Goal: Task Accomplishment & Management: Use online tool/utility

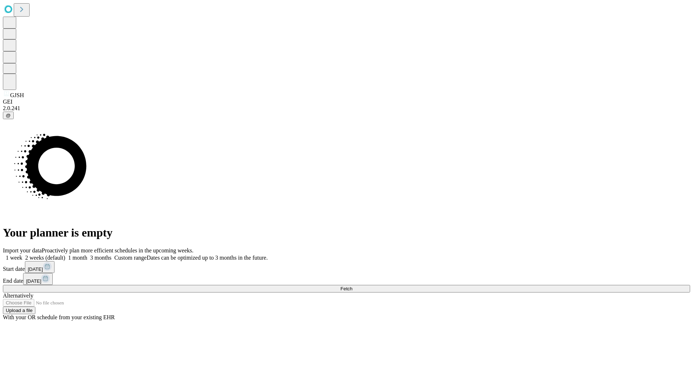
click at [352, 286] on span "Fetch" at bounding box center [346, 288] width 12 height 5
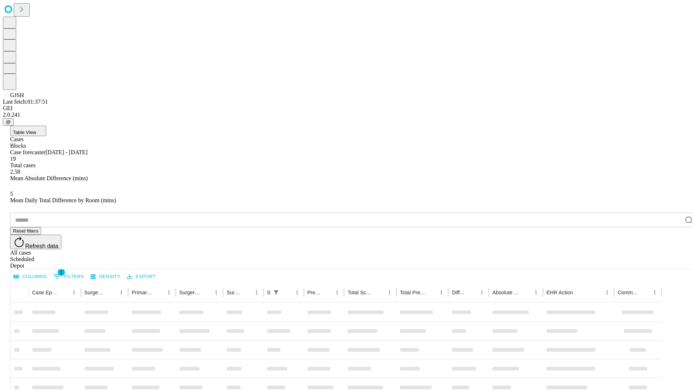
click at [674, 262] on div "Depot" at bounding box center [353, 265] width 687 height 6
